Goal: Task Accomplishment & Management: Manage account settings

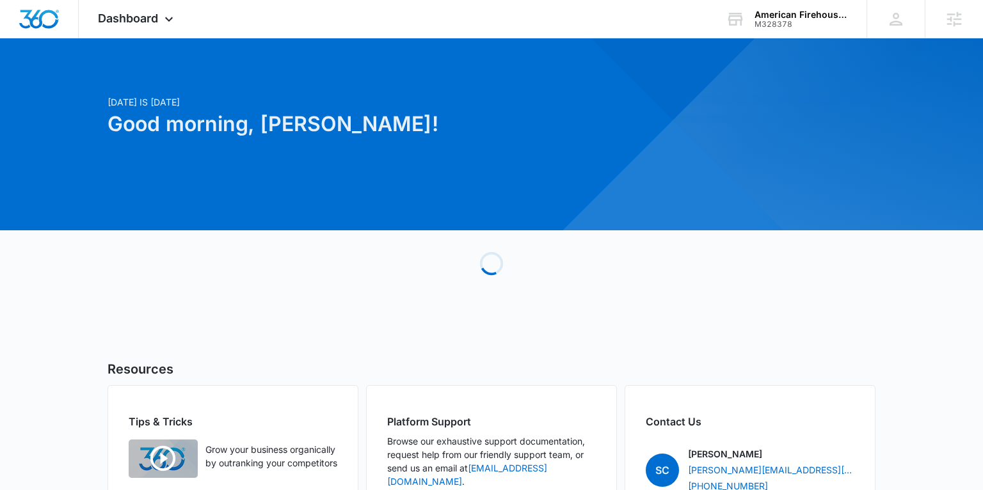
scroll to position [4, 0]
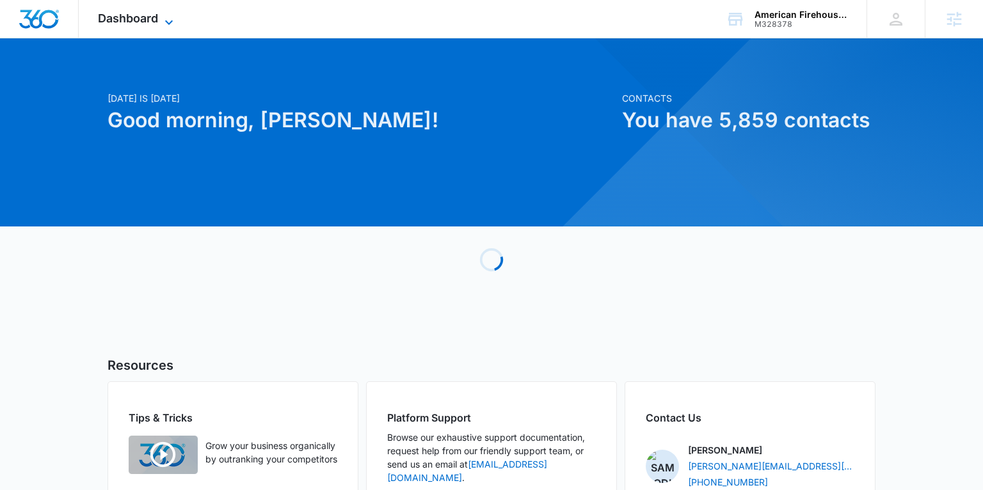
click at [149, 25] on span "Dashboard" at bounding box center [128, 18] width 60 height 13
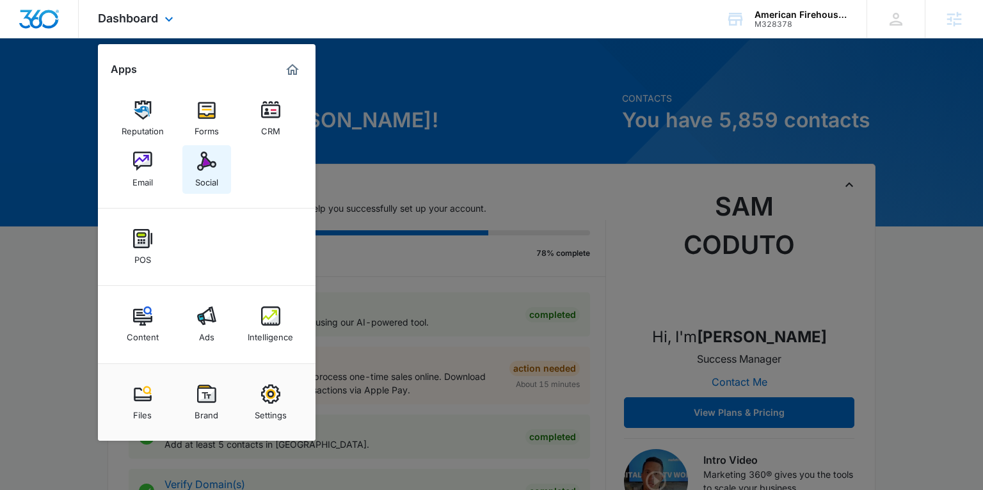
click at [213, 170] on img at bounding box center [206, 161] width 19 height 19
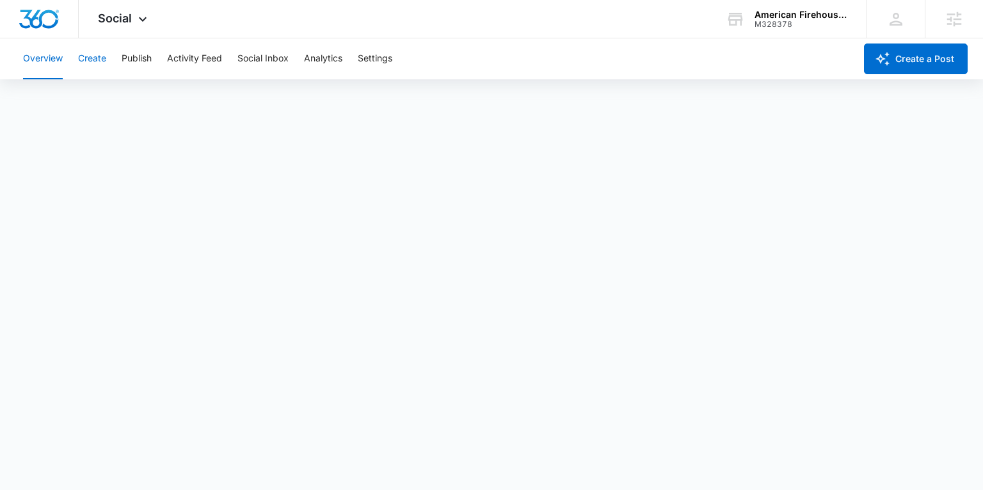
click at [104, 60] on button "Create" at bounding box center [92, 58] width 28 height 41
click at [131, 58] on button "Publish" at bounding box center [137, 58] width 30 height 41
click at [91, 56] on button "Create" at bounding box center [92, 58] width 28 height 41
click at [132, 59] on button "Publish" at bounding box center [137, 58] width 30 height 41
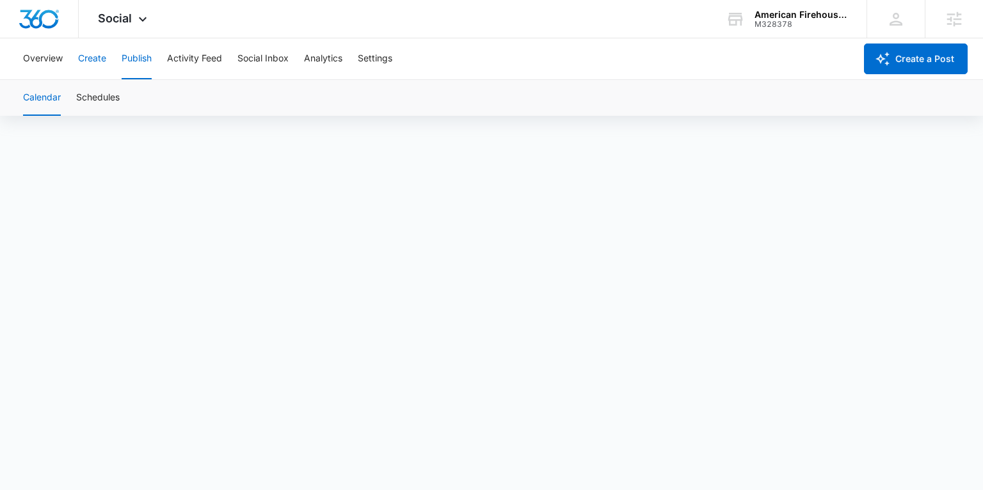
click at [92, 63] on button "Create" at bounding box center [92, 58] width 28 height 41
click at [132, 22] on div "Social Apps Reputation Forms CRM Email Social POS Content Ads Intelligence File…" at bounding box center [124, 19] width 91 height 38
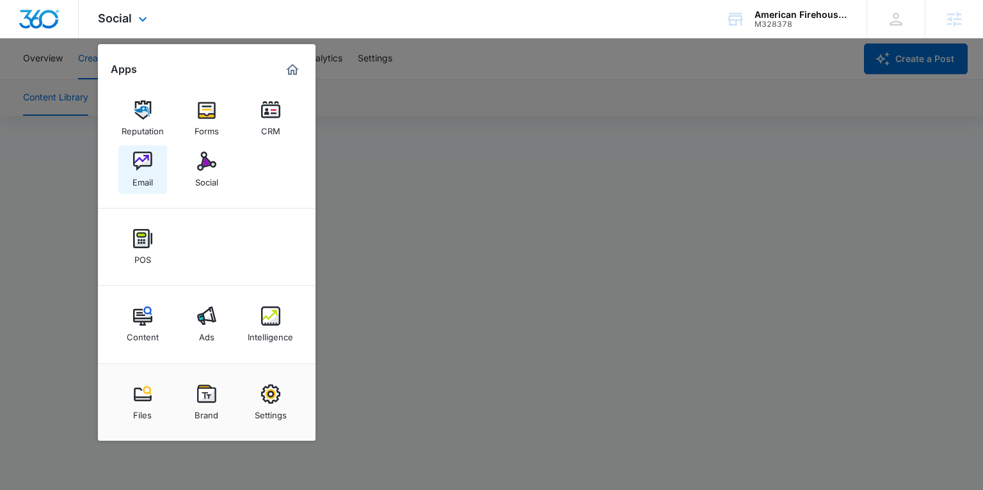
click at [143, 183] on div "Email" at bounding box center [143, 179] width 20 height 17
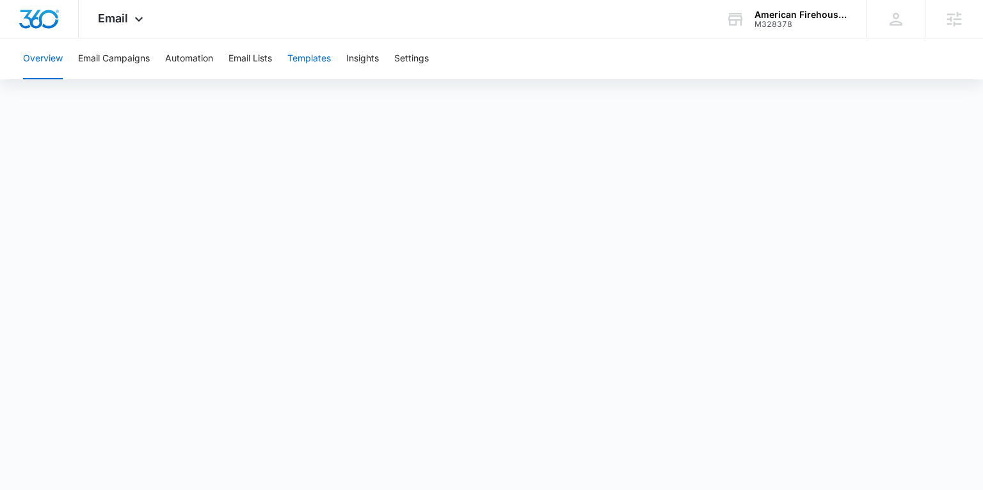
click at [312, 56] on button "Templates" at bounding box center [309, 58] width 44 height 41
click at [115, 21] on span "Email" at bounding box center [113, 18] width 30 height 13
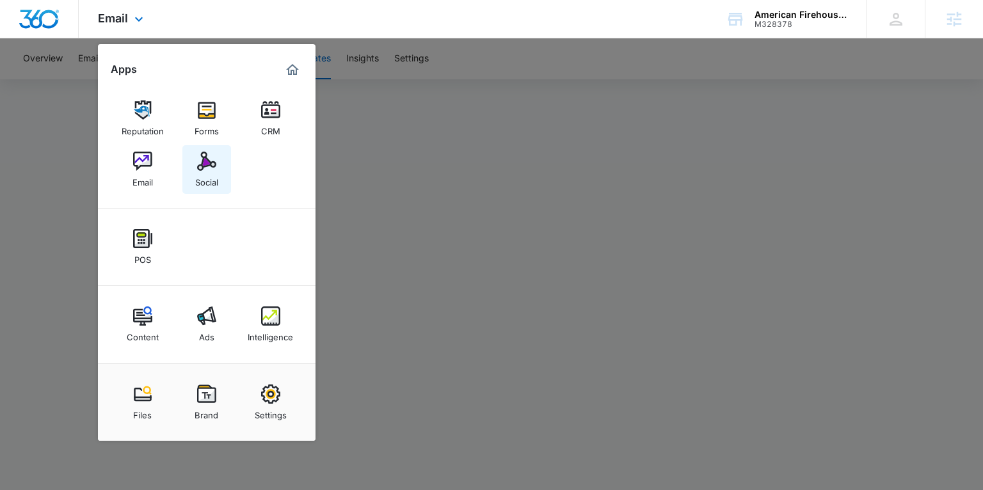
click at [195, 171] on div "Social" at bounding box center [206, 179] width 23 height 17
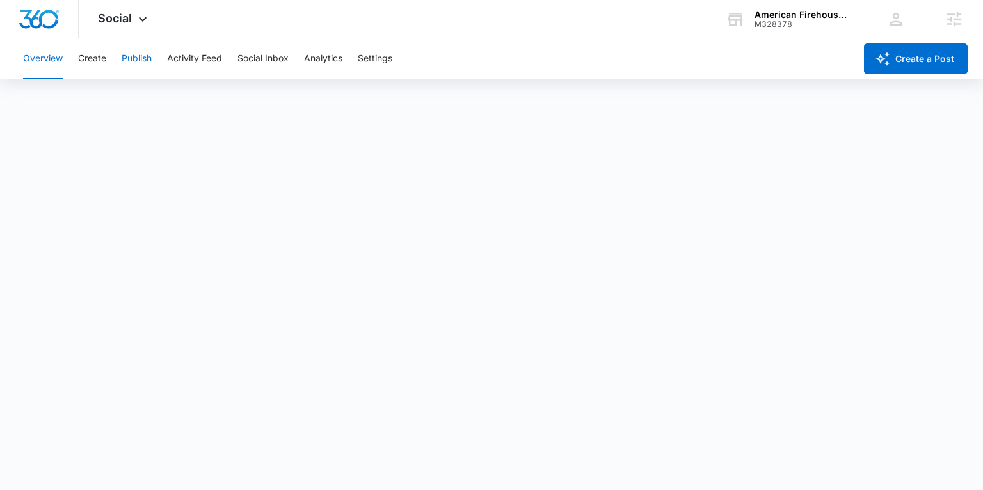
click at [138, 65] on button "Publish" at bounding box center [137, 58] width 30 height 41
click at [92, 59] on button "Create" at bounding box center [92, 58] width 28 height 41
click at [140, 94] on button "Approvals" at bounding box center [125, 98] width 43 height 36
click at [49, 56] on button "Overview" at bounding box center [43, 58] width 40 height 41
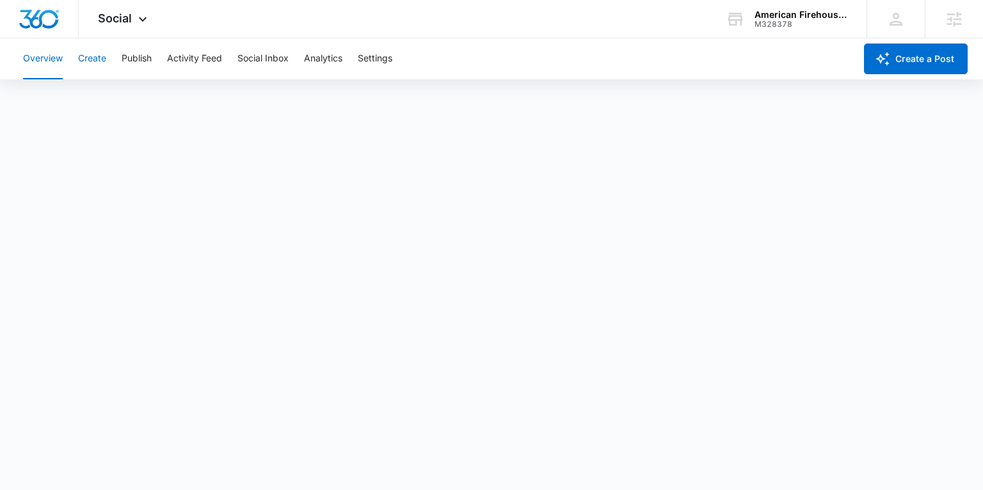
drag, startPoint x: 103, startPoint y: 69, endPoint x: 94, endPoint y: 63, distance: 11.0
click at [101, 67] on button "Create" at bounding box center [92, 58] width 28 height 41
click at [141, 60] on button "Publish" at bounding box center [137, 58] width 30 height 41
click at [88, 59] on button "Create" at bounding box center [92, 58] width 28 height 41
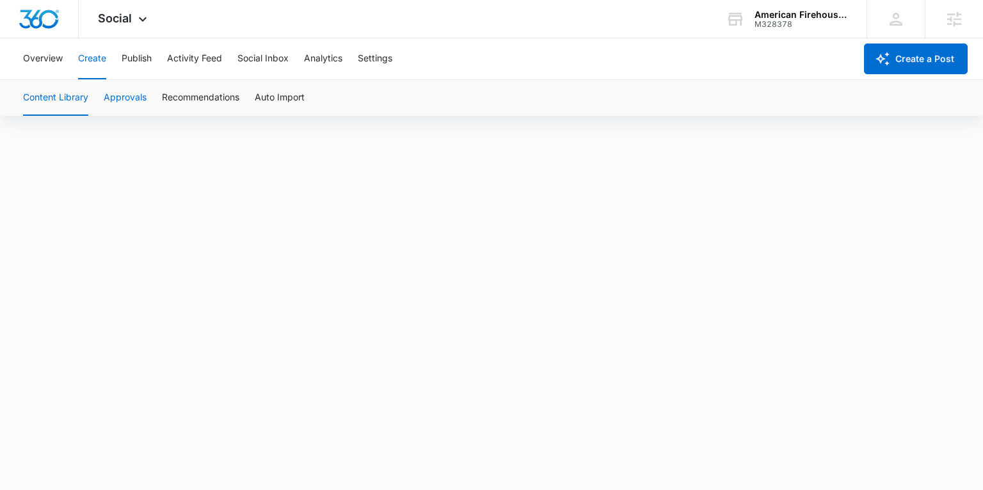
click at [130, 95] on button "Approvals" at bounding box center [125, 98] width 43 height 36
click at [121, 20] on span "Social" at bounding box center [115, 18] width 34 height 13
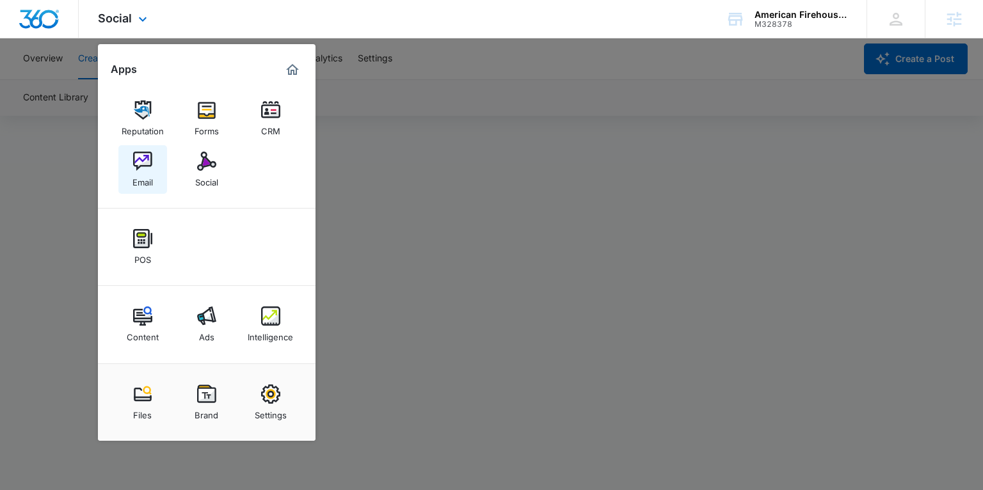
click at [133, 175] on div "Email" at bounding box center [143, 179] width 20 height 17
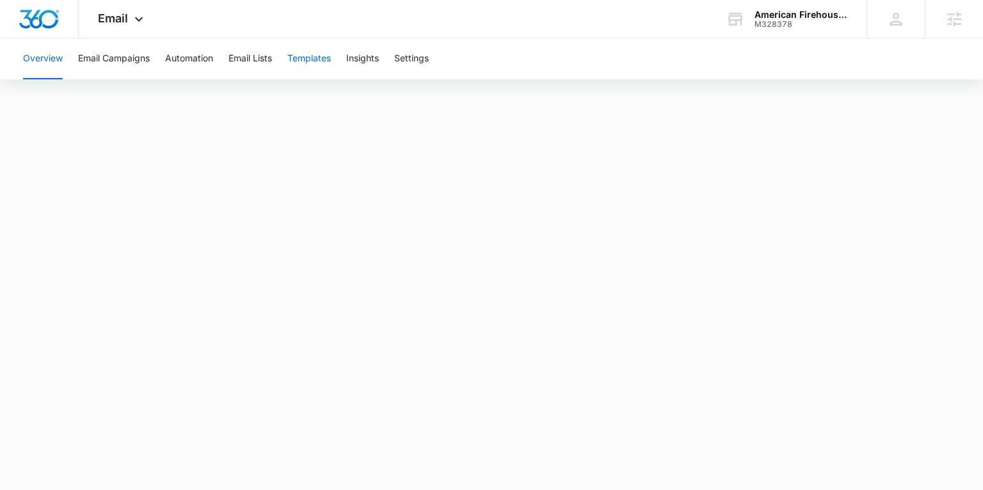
click at [309, 54] on button "Templates" at bounding box center [309, 58] width 44 height 41
click at [321, 56] on button "Templates" at bounding box center [309, 58] width 44 height 41
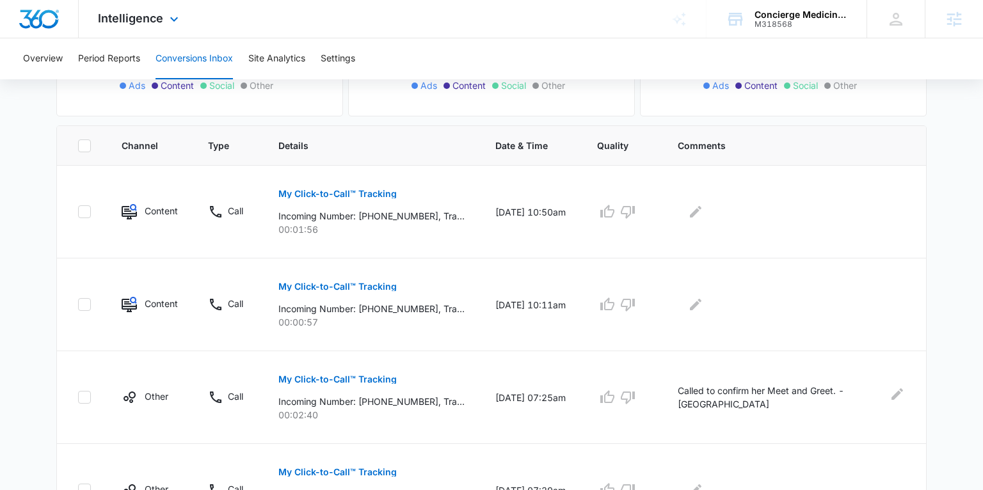
scroll to position [227, 0]
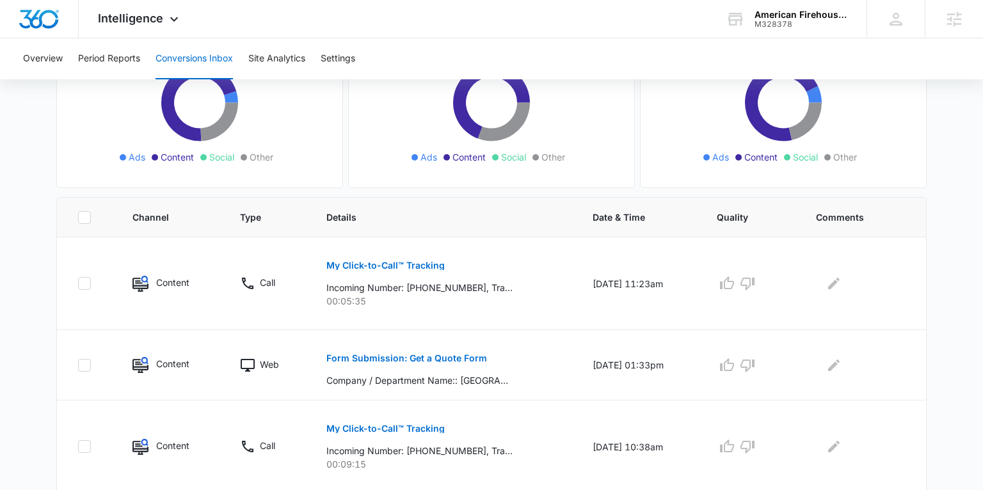
scroll to position [230, 0]
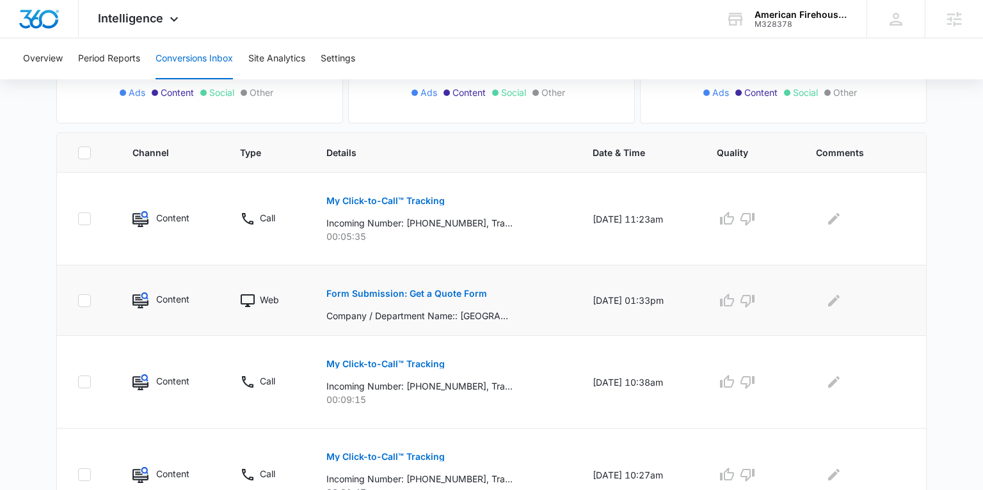
click at [421, 291] on p "Form Submission: Get a Quote Form" at bounding box center [406, 293] width 161 height 9
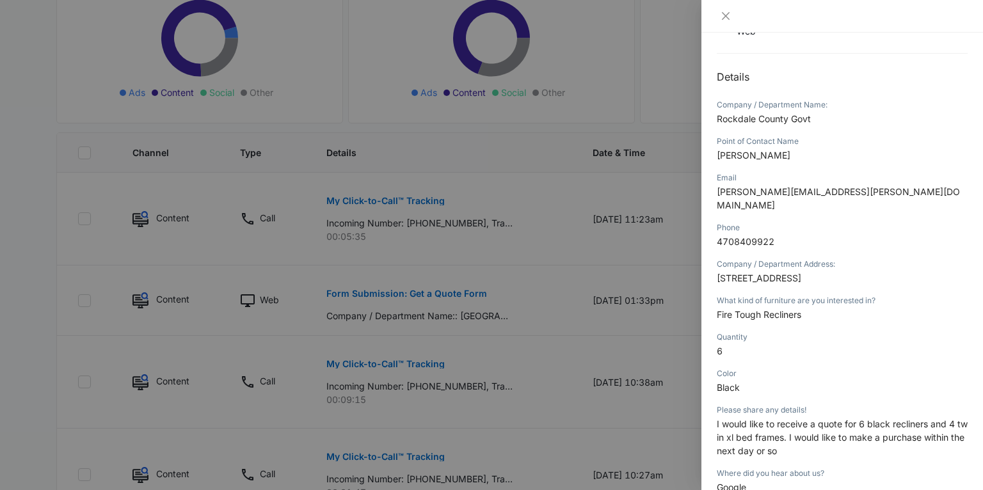
scroll to position [150, 0]
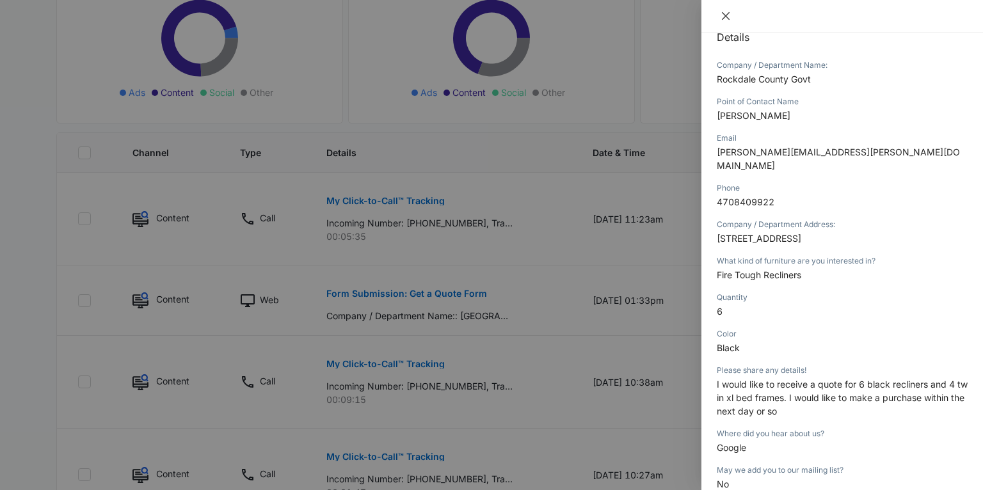
click at [725, 10] on button "Close" at bounding box center [726, 16] width 18 height 12
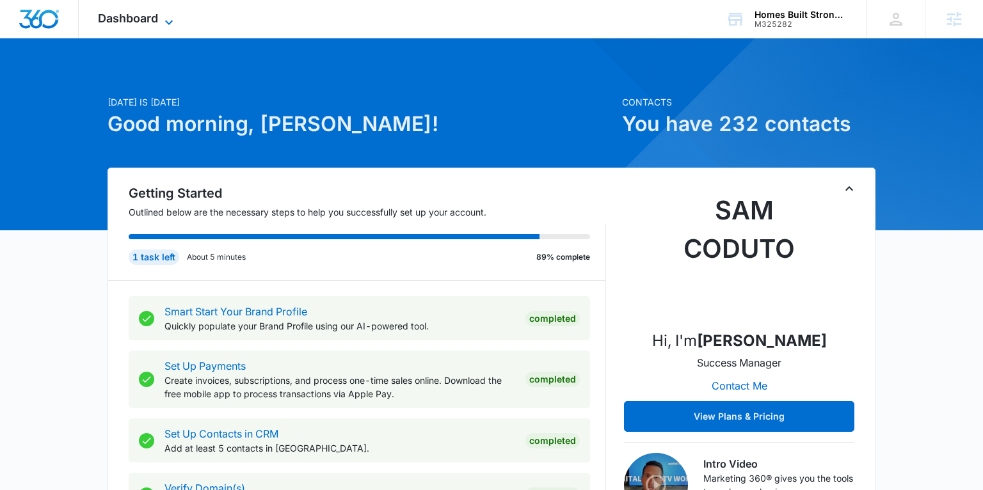
click at [130, 18] on span "Dashboard" at bounding box center [128, 18] width 60 height 13
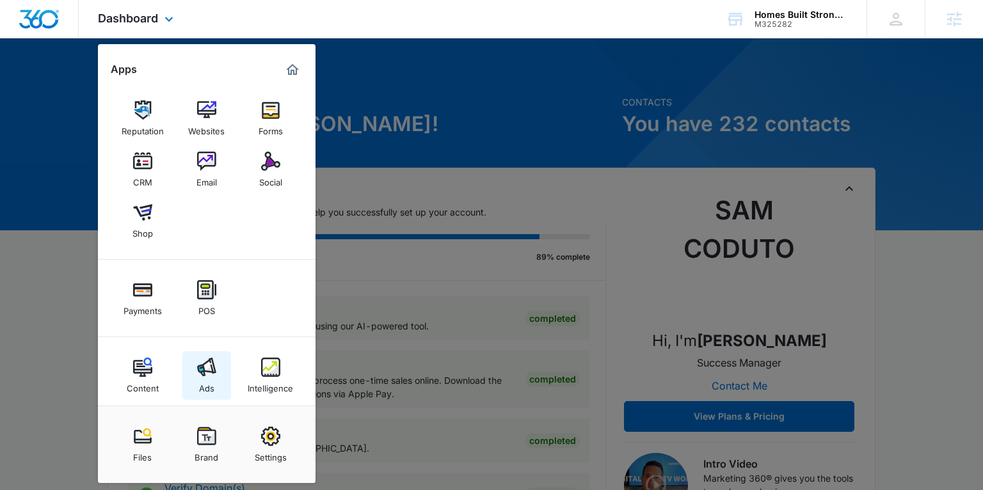
click at [206, 362] on img at bounding box center [206, 367] width 19 height 19
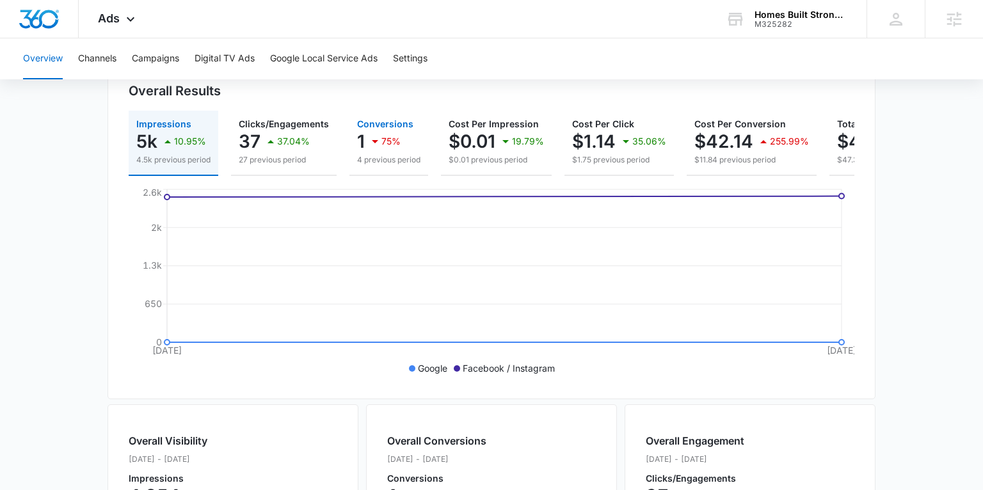
scroll to position [0, 85]
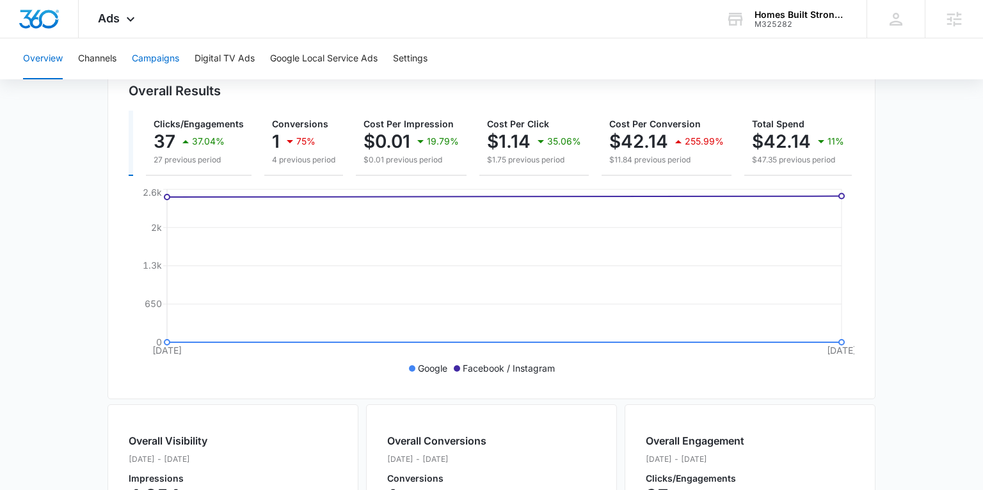
click at [165, 56] on button "Campaigns" at bounding box center [155, 58] width 47 height 41
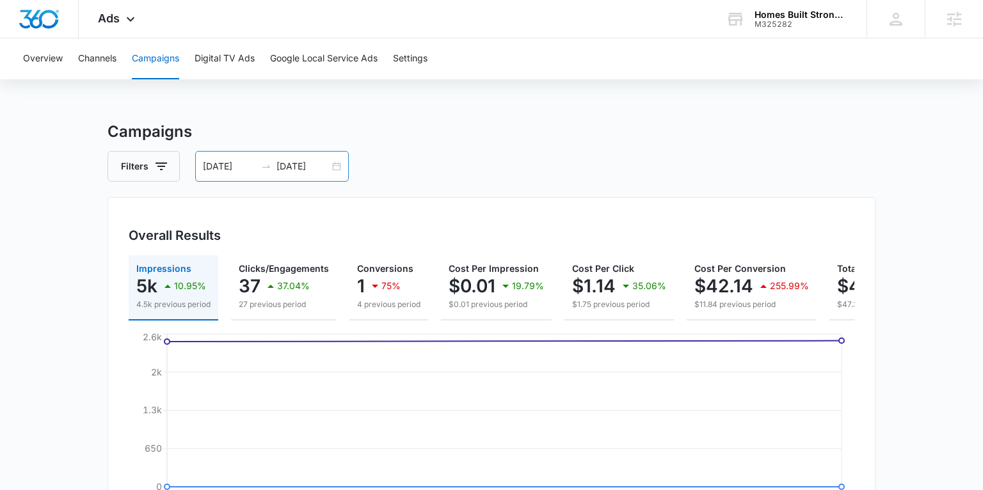
click at [337, 166] on div "08/31/2025 09/01/2025" at bounding box center [272, 166] width 154 height 31
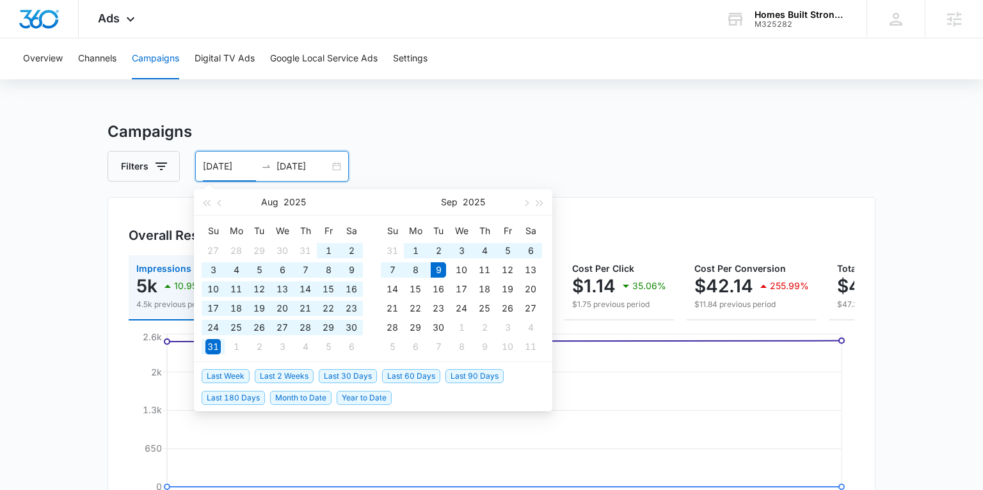
click at [242, 396] on span "Last 180 Days" at bounding box center [233, 398] width 63 height 14
type input "[DATE]"
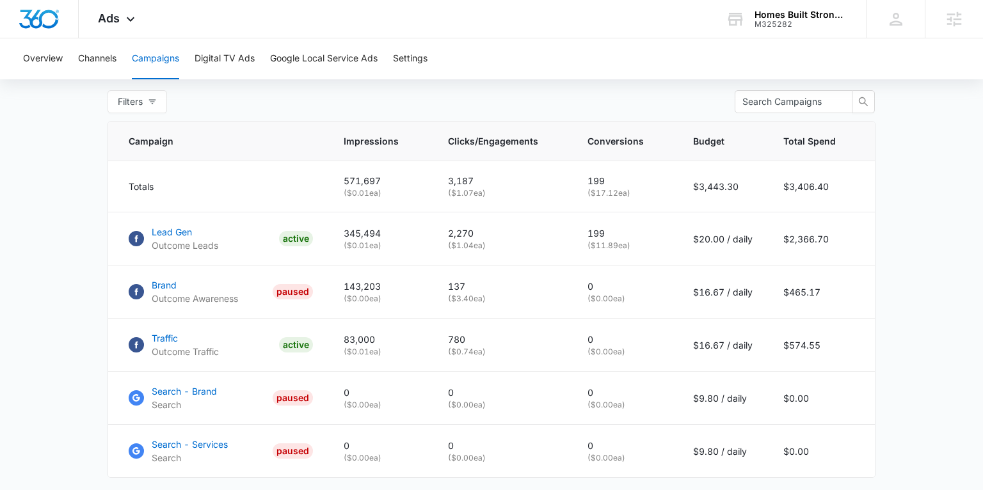
scroll to position [580, 0]
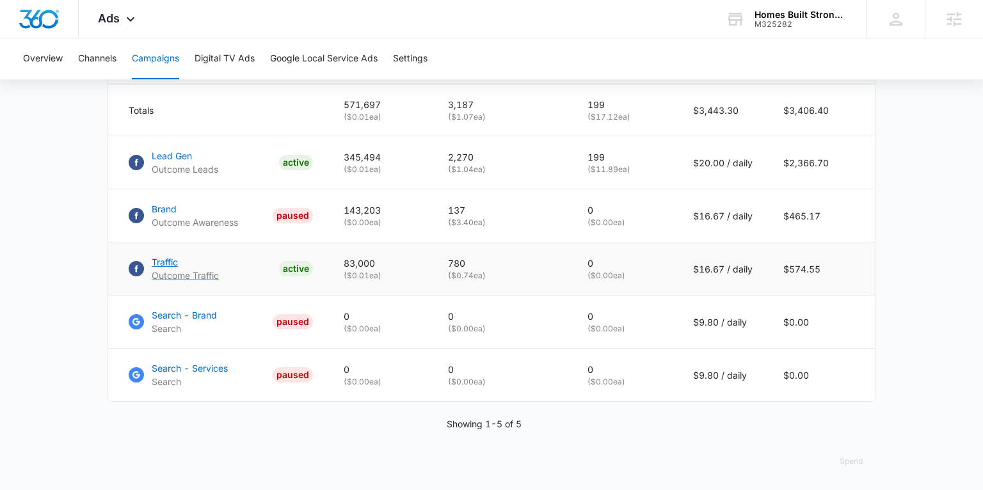
click at [166, 261] on p "Traffic" at bounding box center [185, 261] width 67 height 13
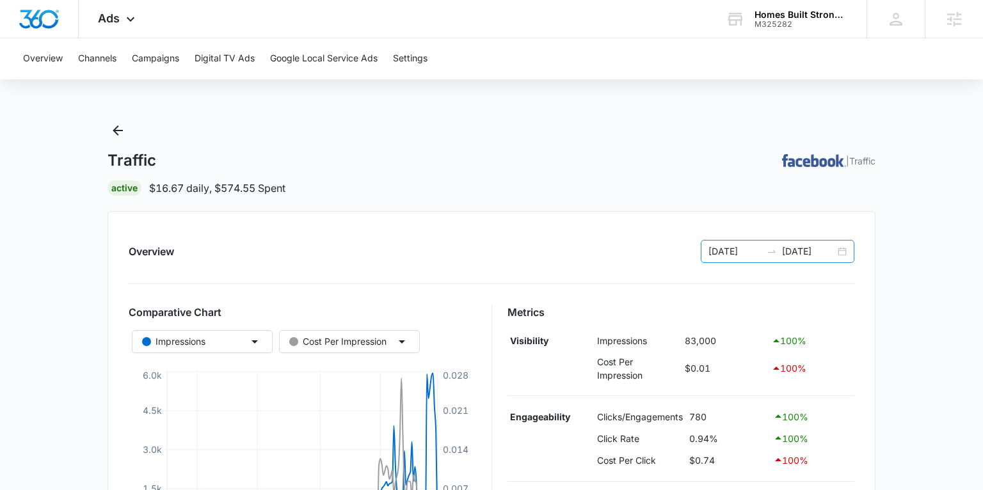
click at [842, 253] on div "[DATE] [DATE]" at bounding box center [778, 251] width 154 height 23
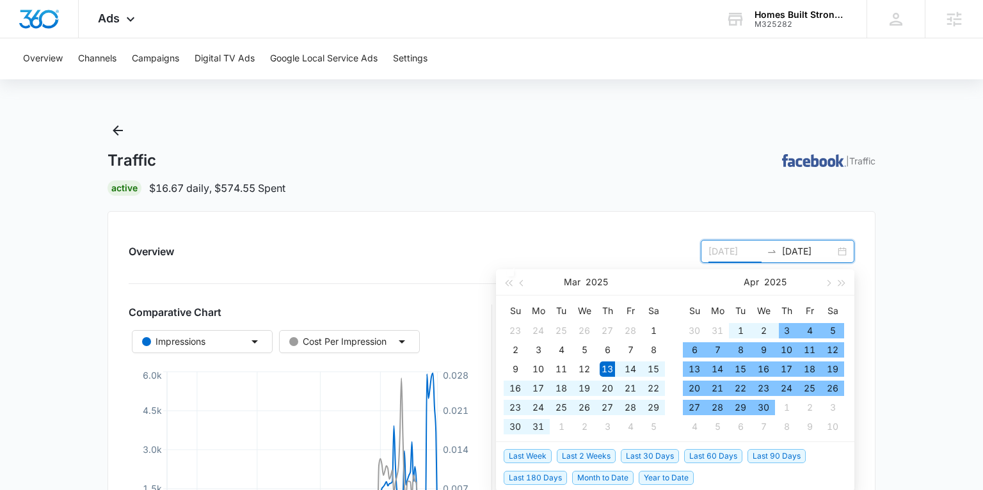
type input "[DATE]"
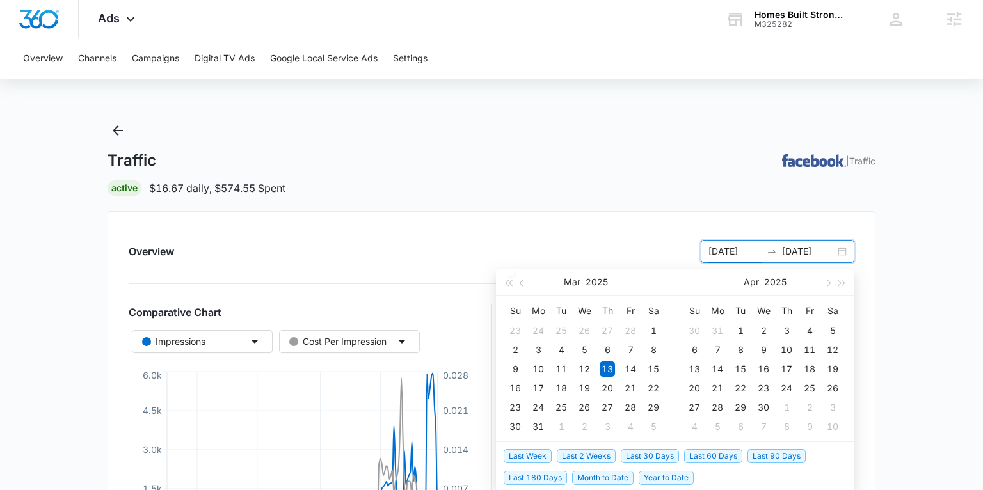
click at [536, 457] on span "Last Week" at bounding box center [528, 456] width 48 height 14
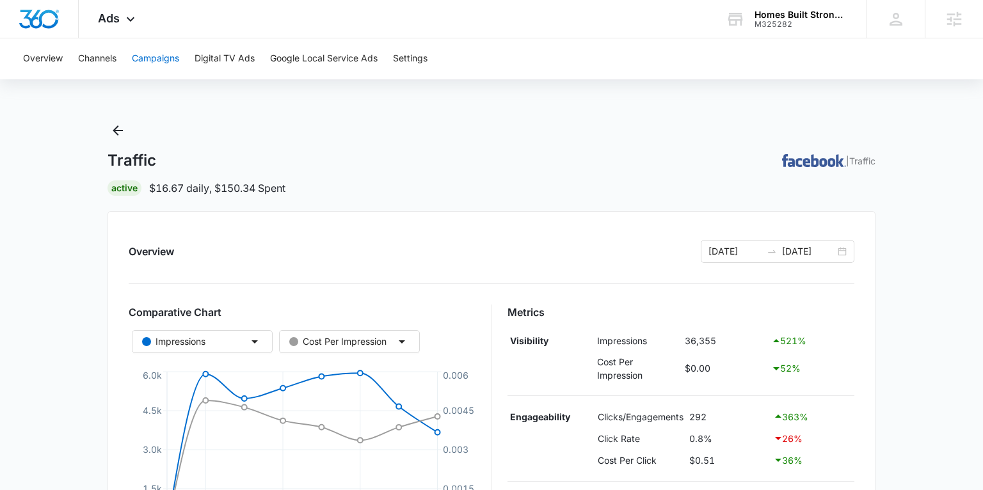
click at [150, 58] on button "Campaigns" at bounding box center [155, 58] width 47 height 41
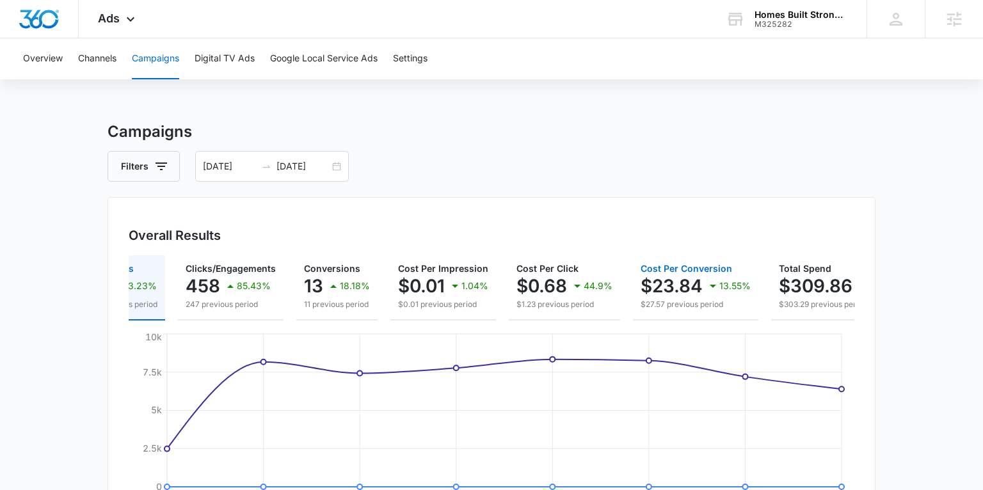
scroll to position [0, 111]
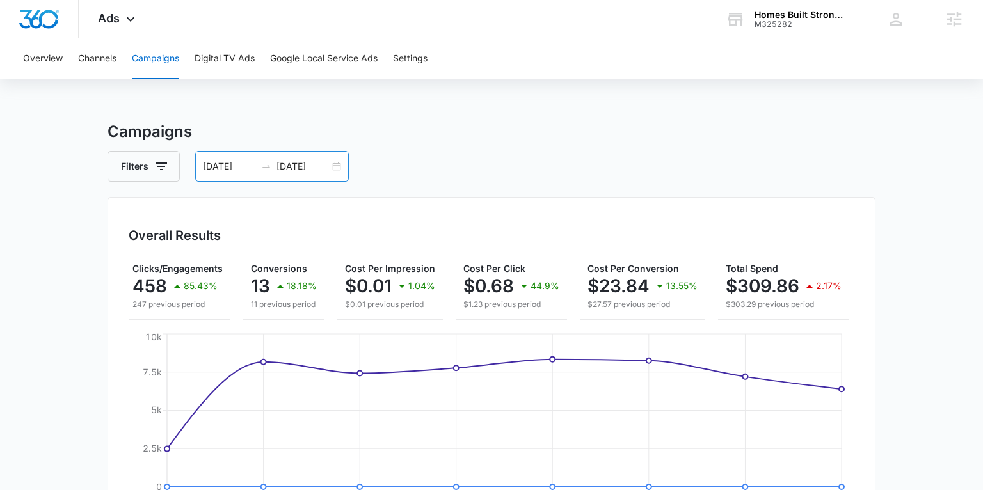
click at [337, 163] on div "09/01/2025 09/08/2025" at bounding box center [272, 166] width 154 height 31
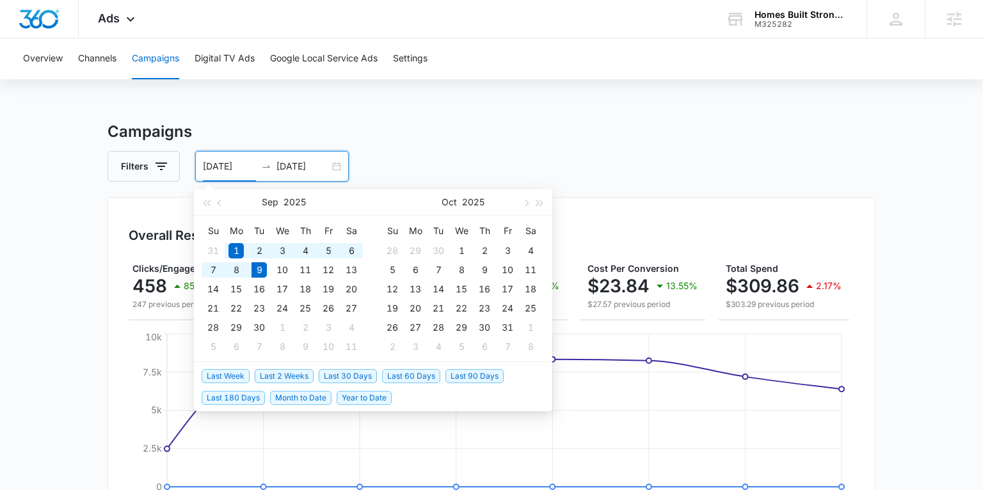
click at [250, 397] on span "Last 180 Days" at bounding box center [233, 398] width 63 height 14
type input "03/13/2025"
type input "09/09/2025"
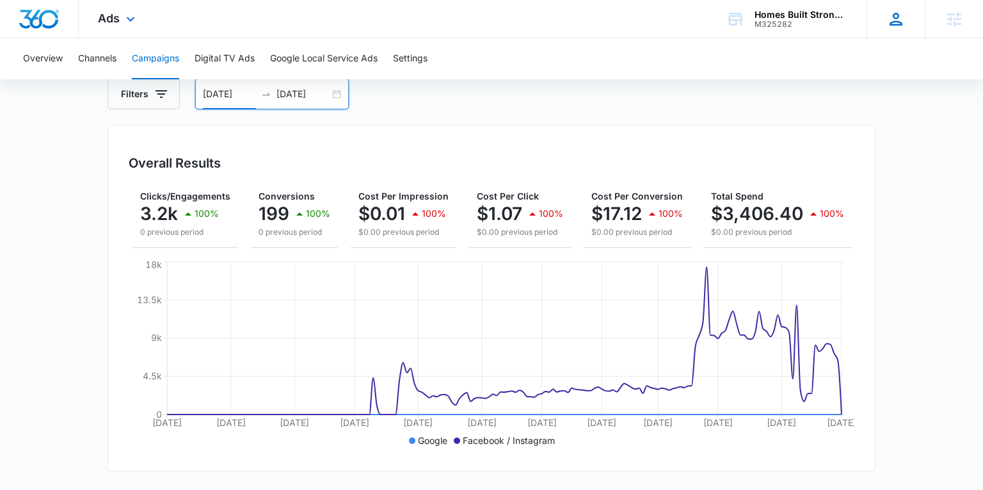
scroll to position [0, 109]
click at [130, 22] on icon at bounding box center [130, 22] width 15 height 15
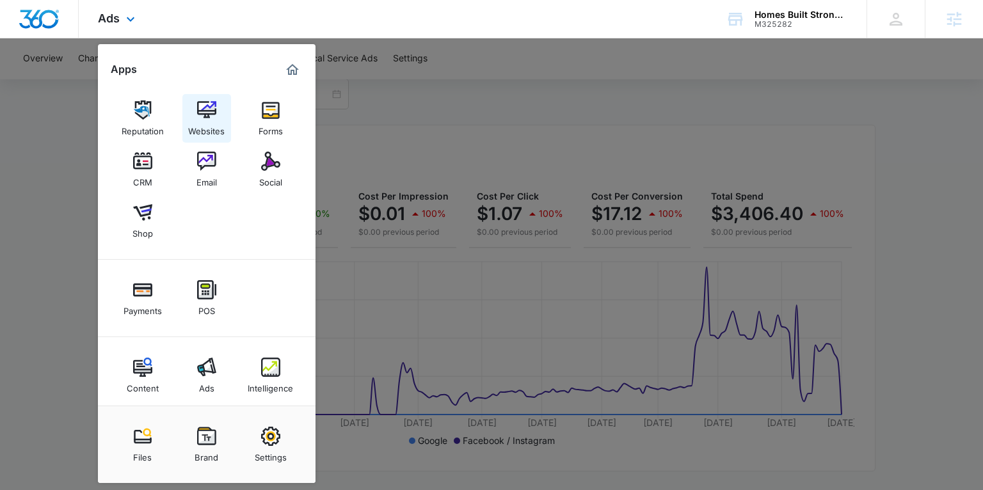
click at [205, 109] on img at bounding box center [206, 110] width 19 height 19
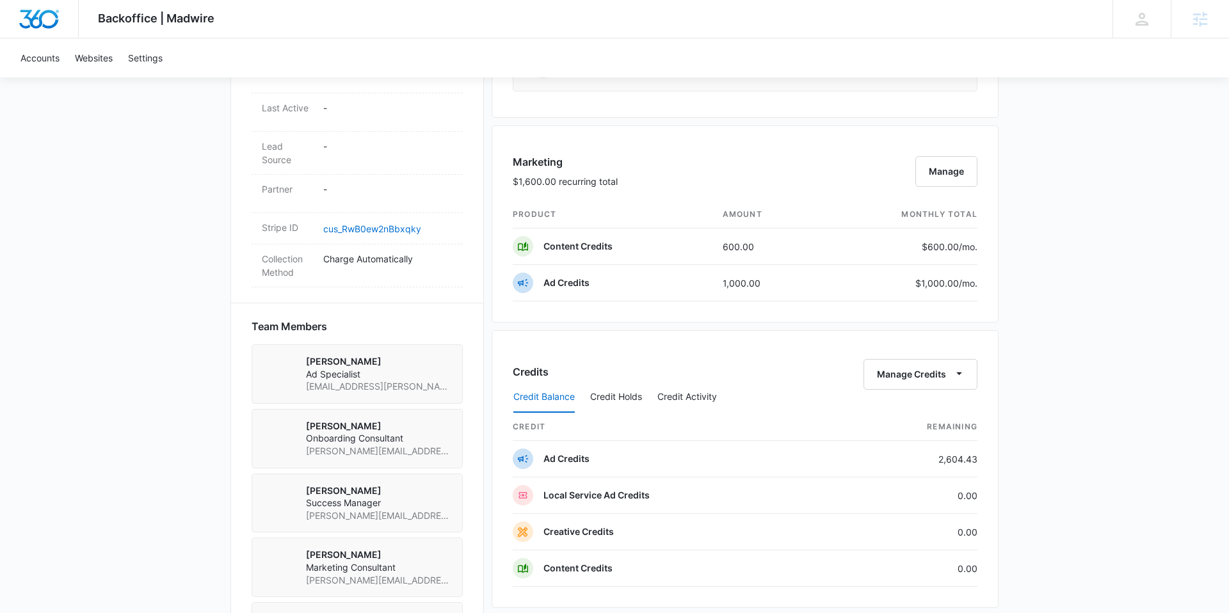
scroll to position [683, 0]
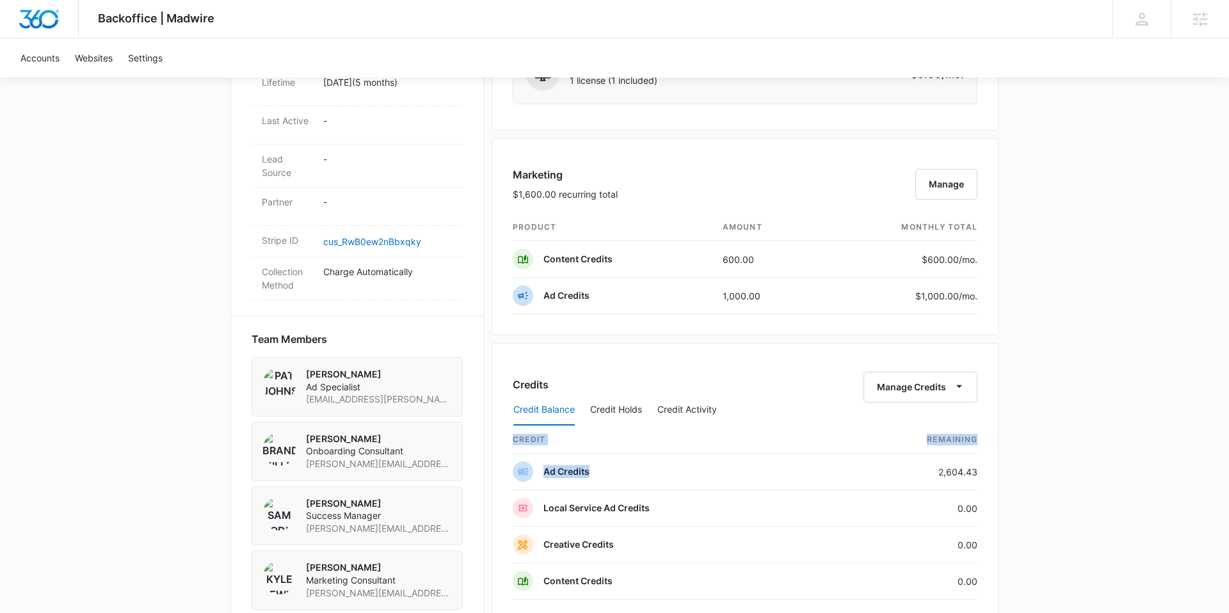
drag, startPoint x: 935, startPoint y: 474, endPoint x: 991, endPoint y: 468, distance: 56.7
click at [981, 472] on div "Credits Manage Credits Credit Balance Credit Holds Credit Activity credit Remai…" at bounding box center [745, 482] width 507 height 278
click at [992, 468] on div "Credits Manage Credits Credit Balance Credit Holds Credit Activity credit Remai…" at bounding box center [745, 482] width 507 height 278
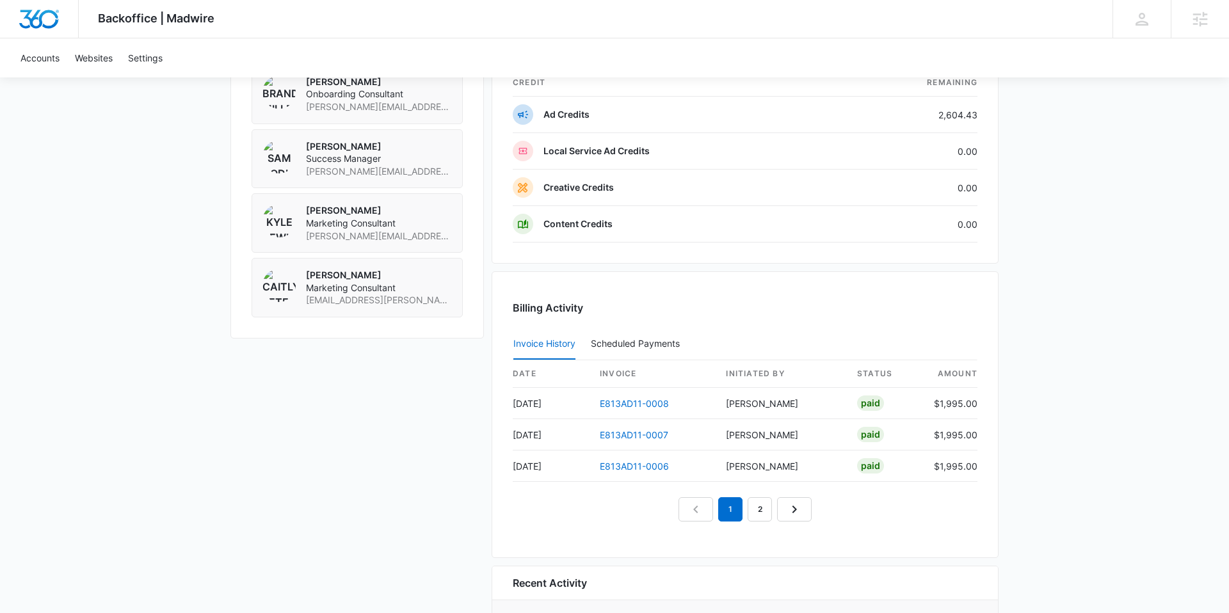
scroll to position [1134, 0]
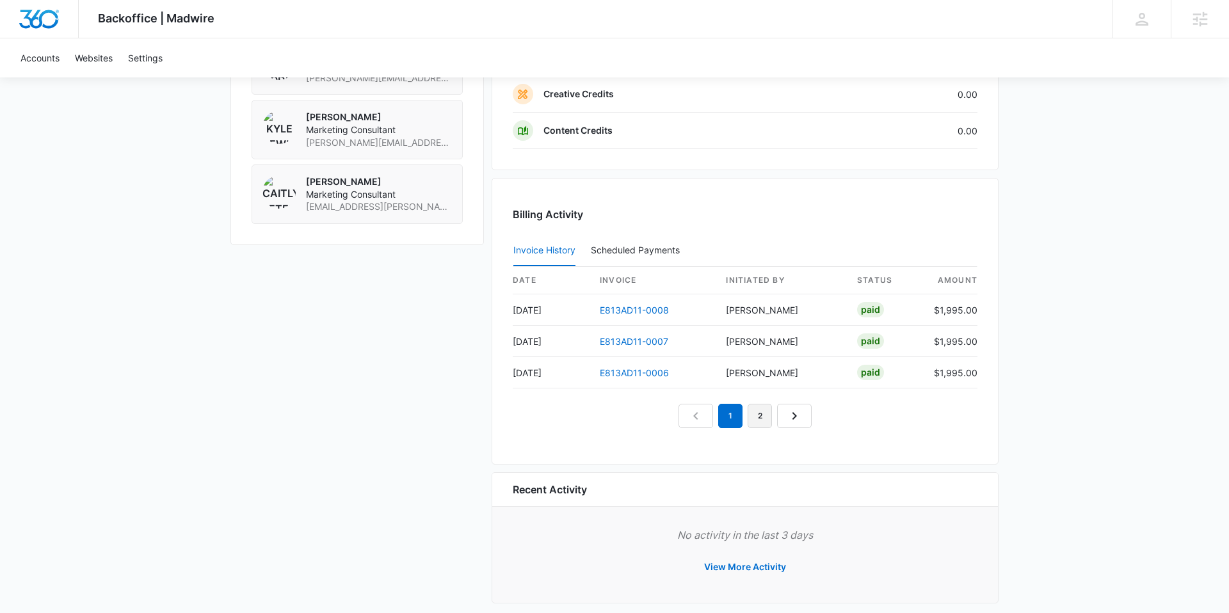
click at [767, 416] on link "2" at bounding box center [760, 416] width 24 height 24
click at [782, 416] on link "3" at bounding box center [774, 416] width 24 height 24
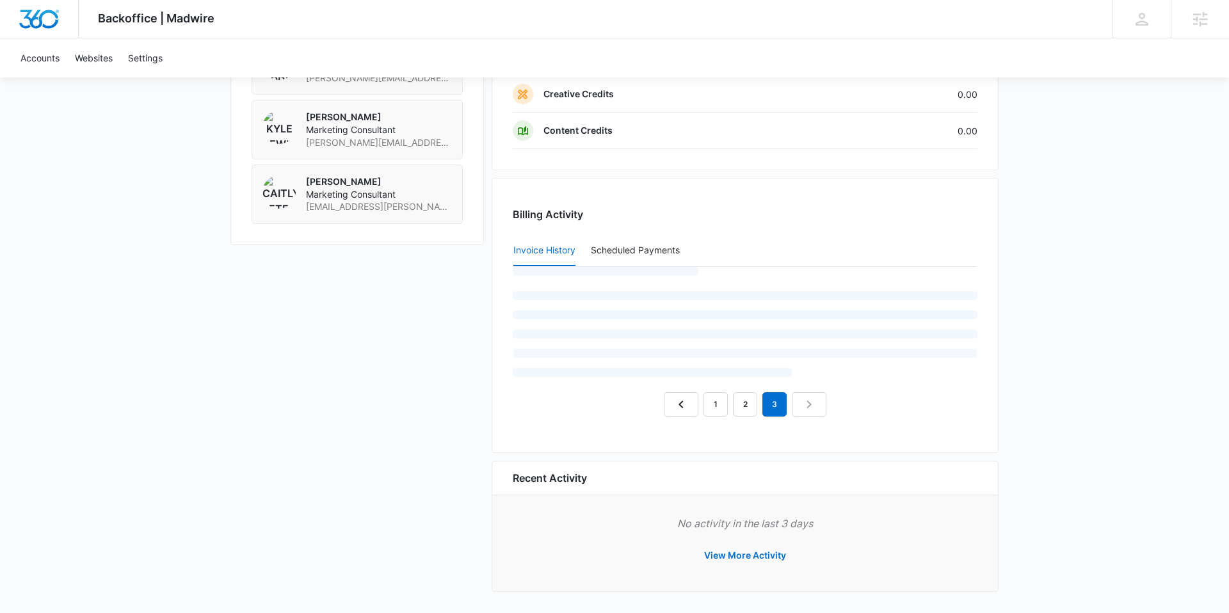
scroll to position [1117, 0]
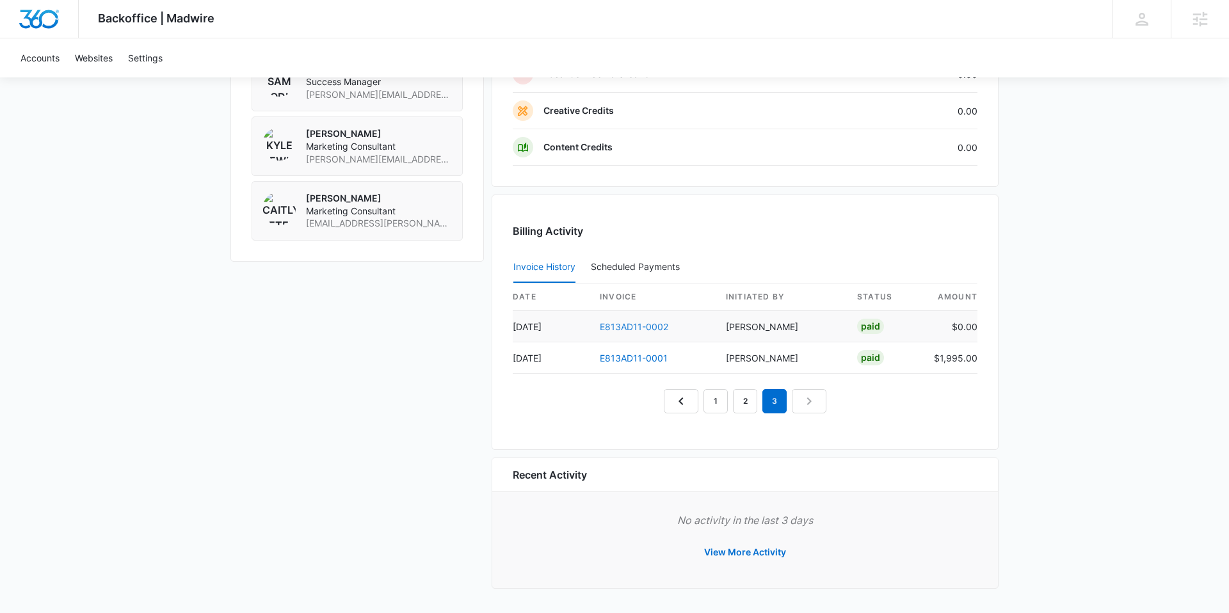
click at [624, 328] on link "E813AD11-0002" at bounding box center [634, 326] width 68 height 11
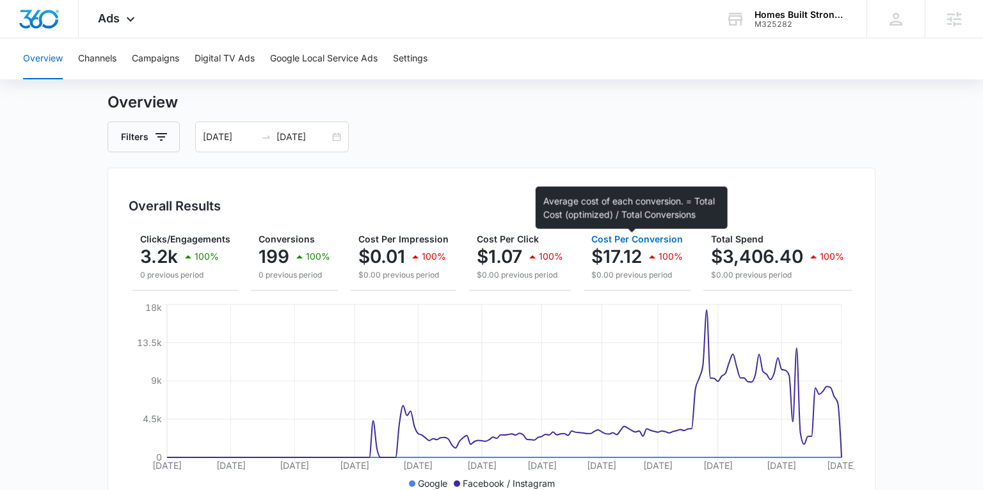
scroll to position [31, 0]
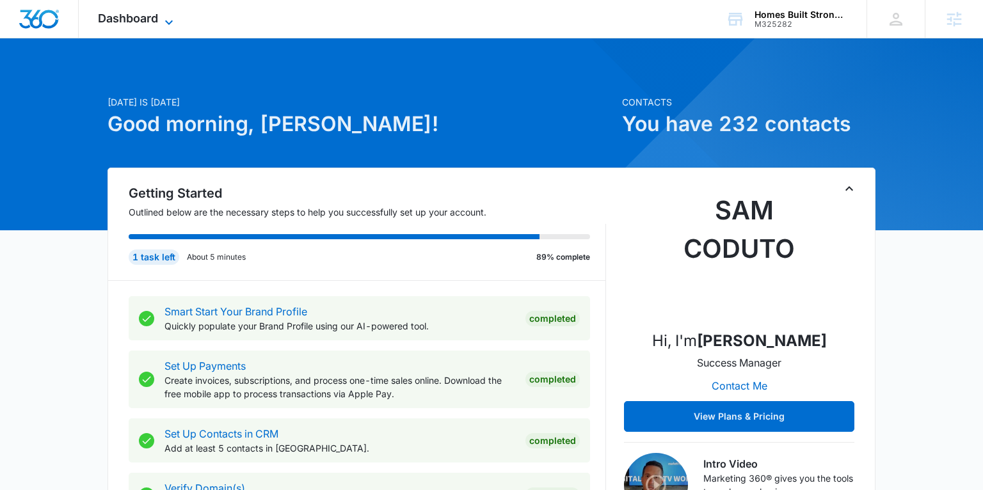
click at [143, 19] on span "Dashboard" at bounding box center [128, 18] width 60 height 13
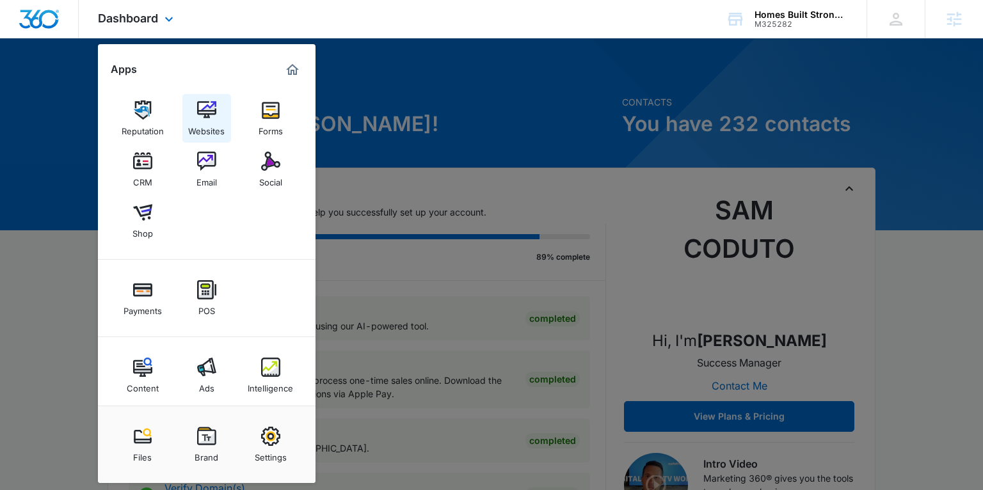
click at [201, 111] on img at bounding box center [206, 110] width 19 height 19
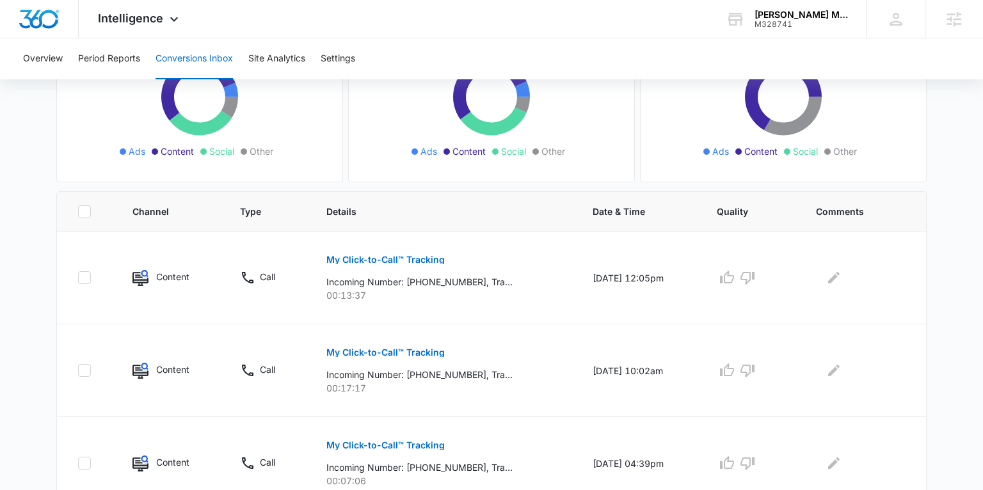
scroll to position [279, 0]
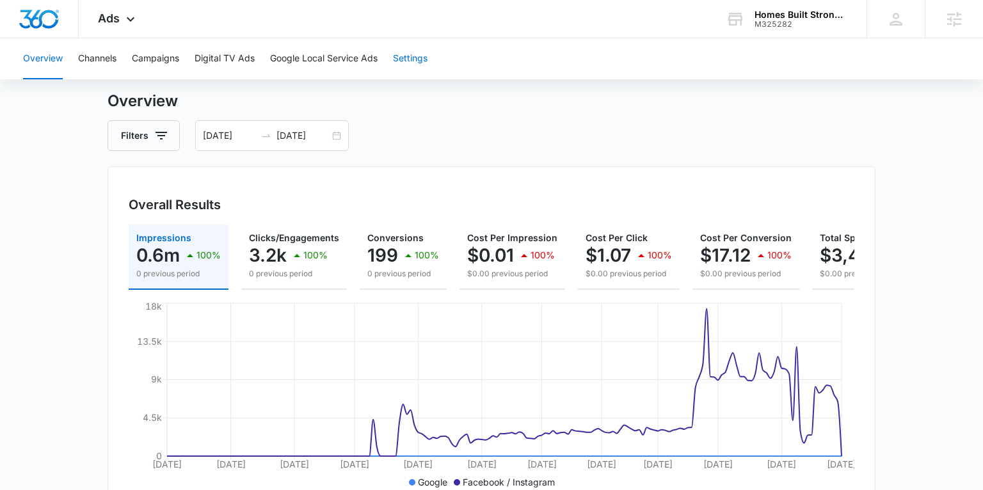
scroll to position [0, 109]
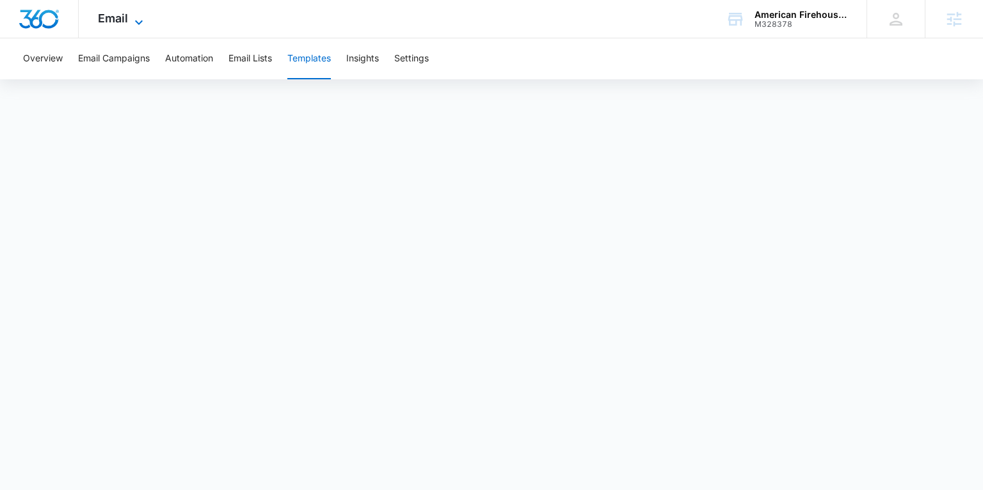
click at [133, 19] on icon at bounding box center [138, 22] width 15 height 15
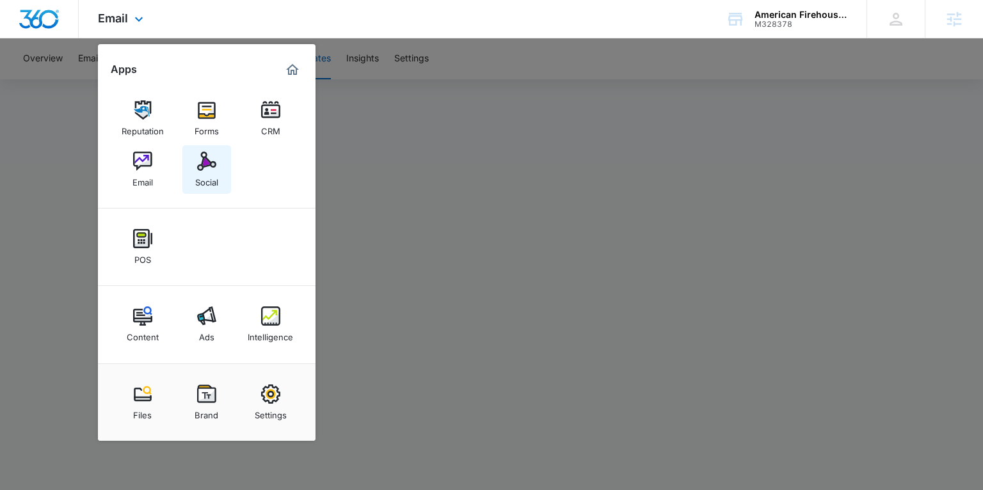
click at [199, 176] on div "Social" at bounding box center [206, 179] width 23 height 17
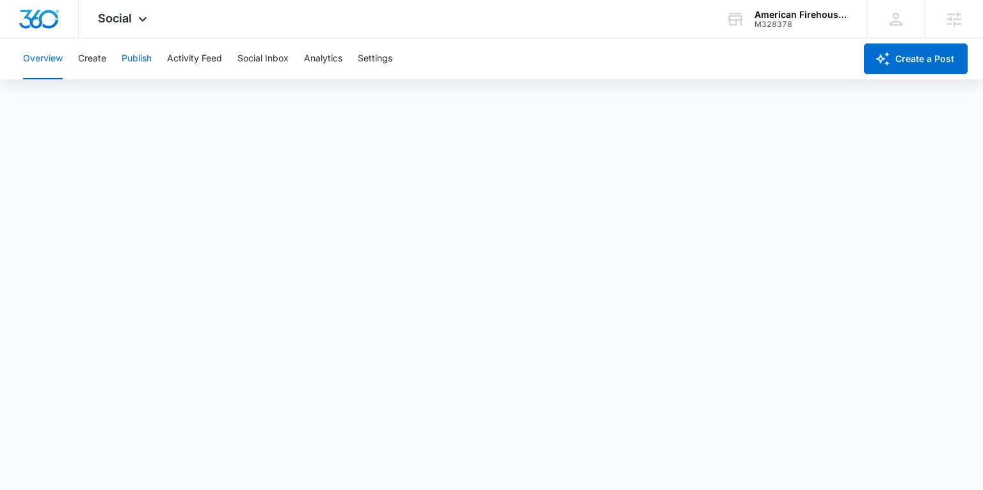
click at [145, 56] on button "Publish" at bounding box center [137, 58] width 30 height 41
click at [98, 61] on button "Create" at bounding box center [92, 58] width 28 height 41
click at [133, 60] on button "Publish" at bounding box center [137, 58] width 30 height 41
